Goal: Task Accomplishment & Management: Manage account settings

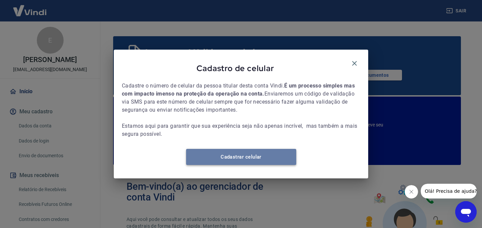
click at [265, 163] on link "Cadastrar celular" at bounding box center [241, 157] width 110 height 16
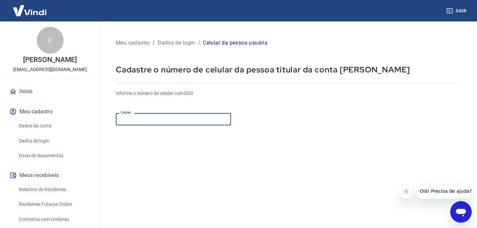
click at [173, 119] on input "Celular" at bounding box center [173, 119] width 115 height 12
type input "[PHONE_NUMBER]"
click at [331, 142] on form "Informe o número de celular com DDD Celular (11) 96648-3806 Celular Continuar C…" at bounding box center [288, 182] width 345 height 196
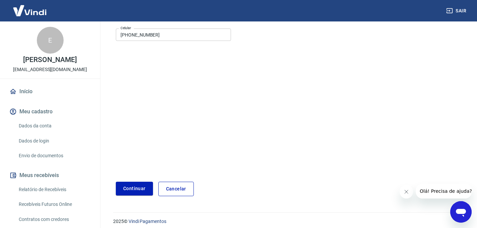
scroll to position [89, 0]
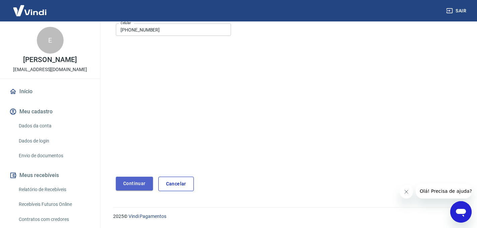
click at [127, 189] on button "Continuar" at bounding box center [134, 184] width 37 height 14
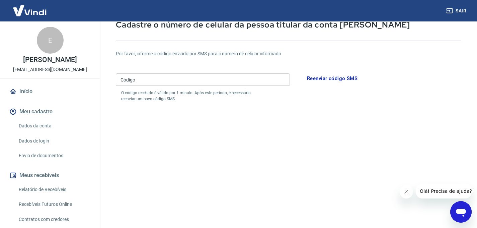
scroll to position [29, 0]
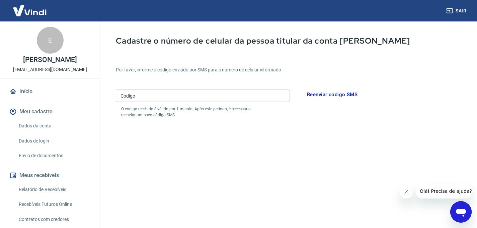
click at [236, 101] on input "Código" at bounding box center [203, 95] width 174 height 12
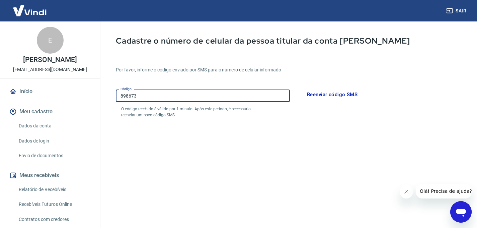
type input "898673"
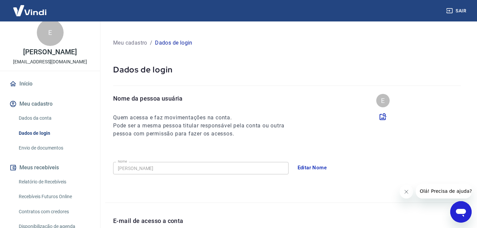
scroll to position [53, 0]
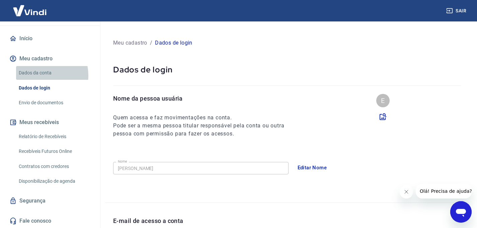
click at [40, 75] on link "Dados da conta" at bounding box center [54, 73] width 76 height 14
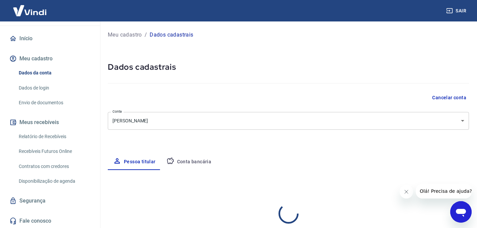
select select "SP"
select select "business"
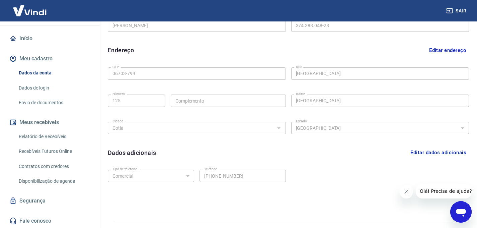
scroll to position [201, 0]
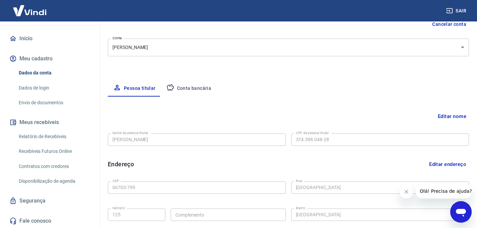
click at [201, 89] on button "Conta bancária" at bounding box center [189, 88] width 56 height 16
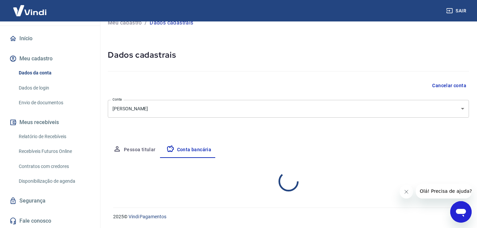
select select "1"
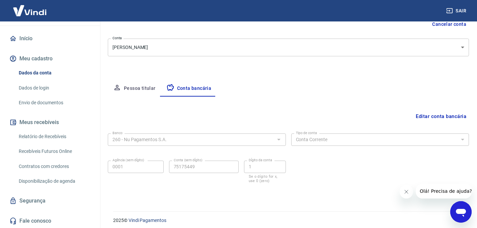
scroll to position [77, 0]
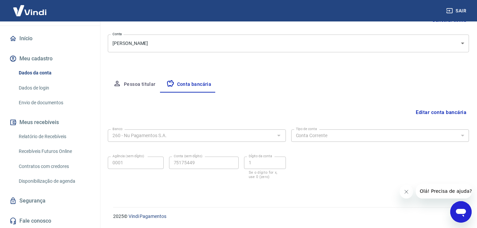
click at [341, 172] on div "Banco 260 - Nu Pagamentos S.A. Banco Tipo de conta Conta Corrente Conta Poupanç…" at bounding box center [288, 154] width 361 height 54
click at [46, 87] on link "Dados de login" at bounding box center [54, 88] width 76 height 14
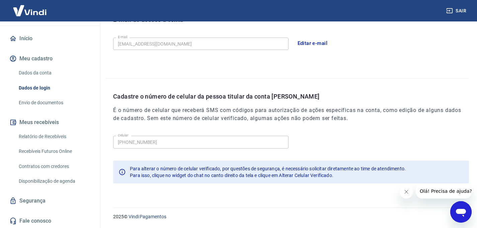
click at [50, 100] on link "Envio de documentos" at bounding box center [54, 103] width 76 height 14
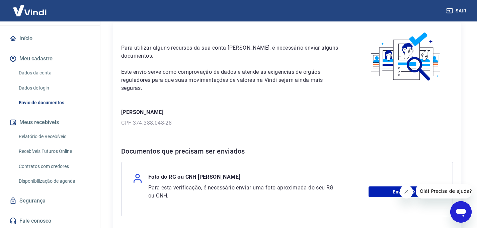
scroll to position [83, 0]
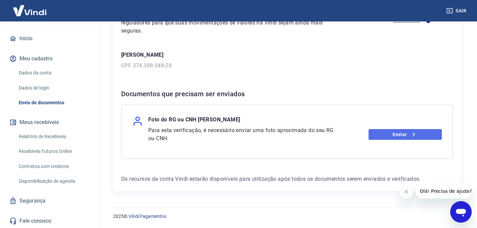
click at [409, 135] on link "Enviar" at bounding box center [405, 134] width 73 height 11
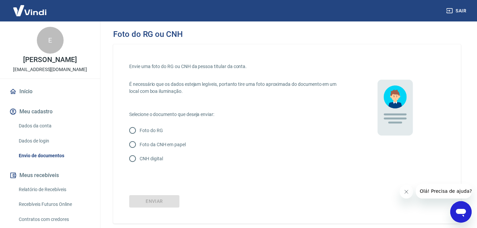
click at [155, 132] on p "Foto do RG" at bounding box center [151, 130] width 23 height 7
click at [140, 132] on input "Foto do RG" at bounding box center [133, 130] width 14 height 14
radio input "true"
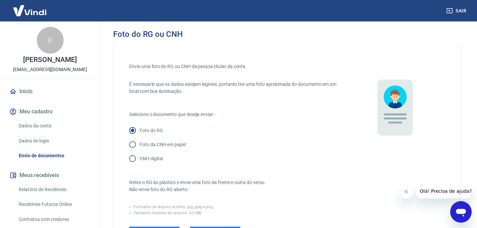
scroll to position [138, 0]
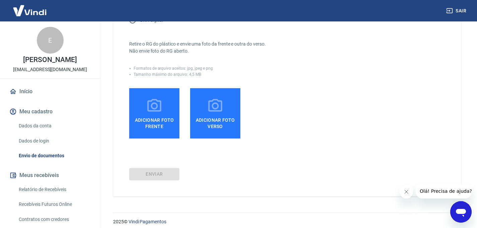
click at [158, 125] on span "Adicionar foto frente" at bounding box center [154, 121] width 45 height 15
click at [0, 0] on input "Adicionar foto frente" at bounding box center [0, 0] width 0 height 0
click at [157, 116] on span "Adicionar foto frente" at bounding box center [154, 121] width 45 height 15
click at [0, 0] on input "Adicionar foto frente" at bounding box center [0, 0] width 0 height 0
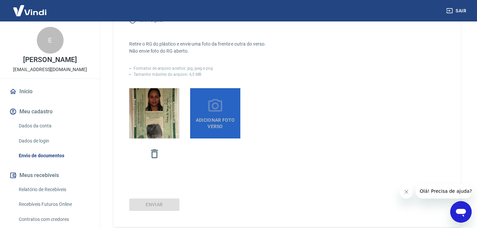
click at [214, 116] on span "Adicionar foto verso" at bounding box center [215, 121] width 45 height 15
click at [0, 0] on input "Adicionar foto verso" at bounding box center [0, 0] width 0 height 0
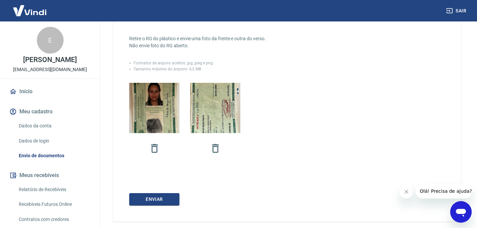
scroll to position [149, 0]
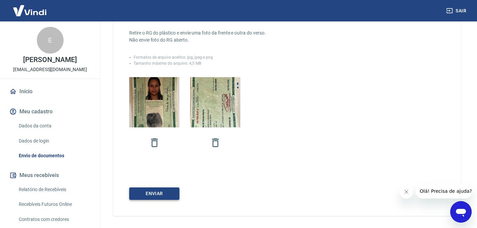
click at [152, 187] on button "Enviar" at bounding box center [154, 193] width 50 height 12
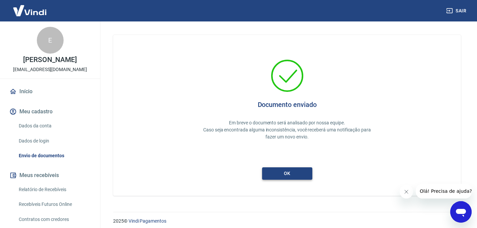
click at [273, 178] on button "ok" at bounding box center [287, 173] width 50 height 12
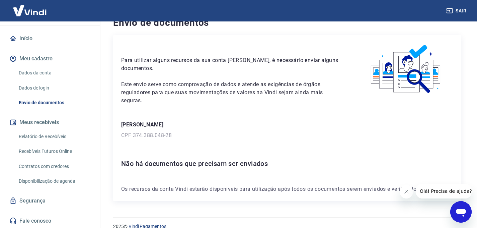
scroll to position [23, 0]
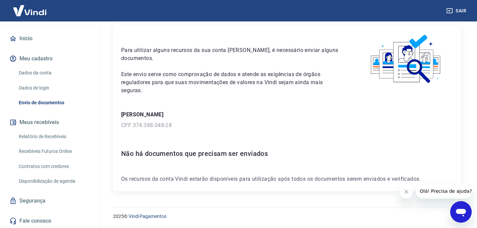
click at [52, 137] on link "Relatório de Recebíveis" at bounding box center [54, 137] width 76 height 14
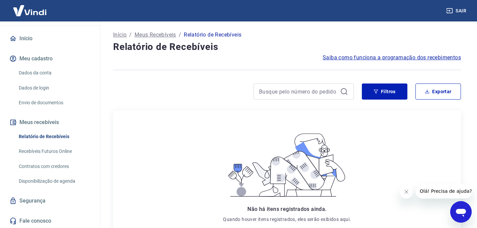
click at [51, 164] on link "Contratos com credores" at bounding box center [54, 166] width 76 height 14
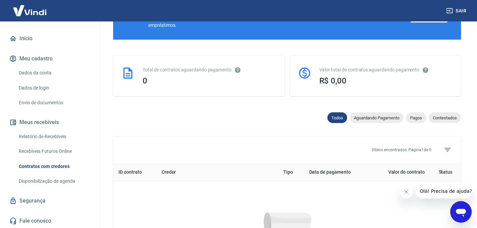
scroll to position [90, 0]
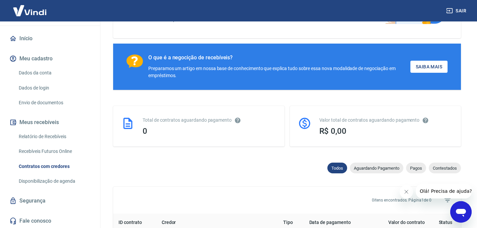
click at [66, 177] on link "Disponibilização de agenda" at bounding box center [54, 181] width 76 height 14
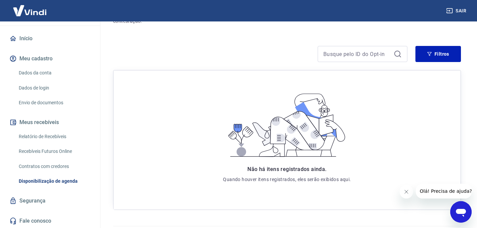
scroll to position [102, 0]
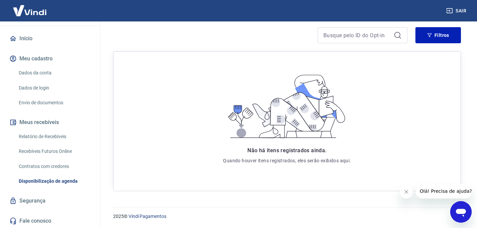
click at [32, 72] on link "Dados da conta" at bounding box center [54, 73] width 76 height 14
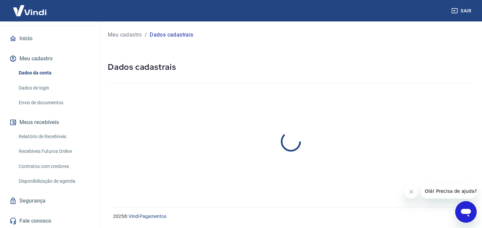
select select "SP"
select select "business"
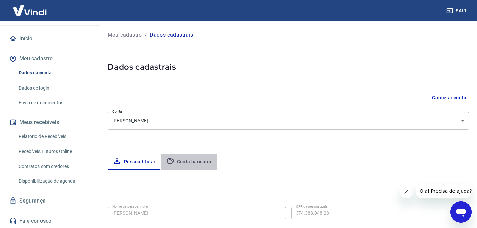
click at [189, 162] on button "Conta bancária" at bounding box center [189, 162] width 56 height 16
select select "1"
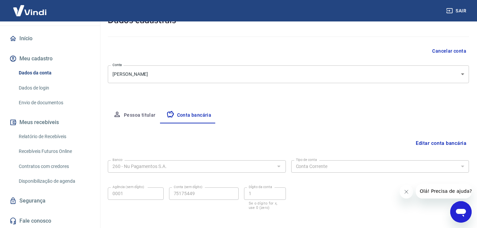
scroll to position [77, 0]
